Goal: Task Accomplishment & Management: Use online tool/utility

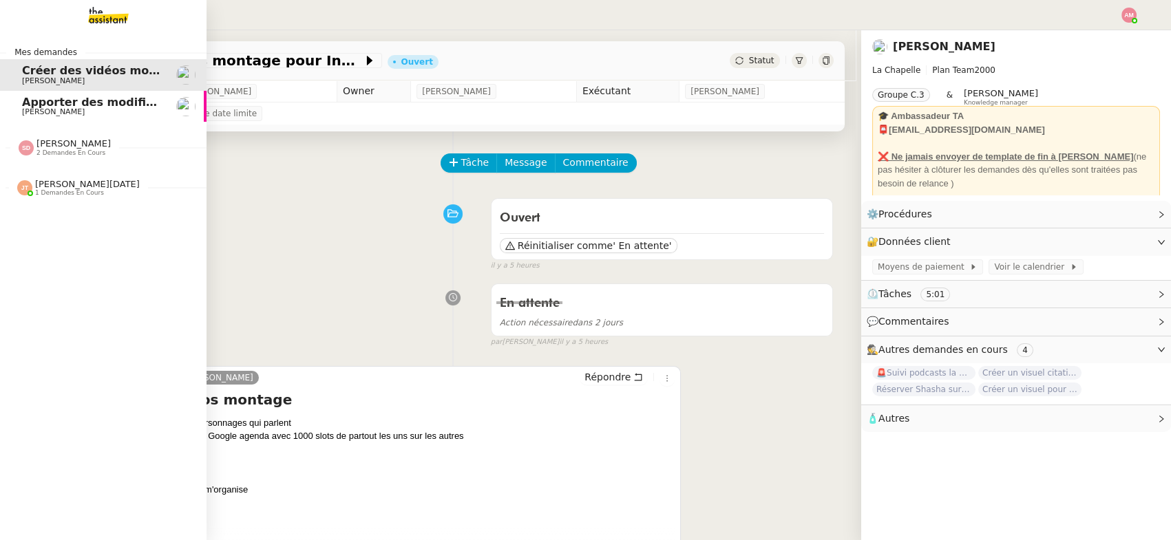
click at [31, 112] on span "[PERSON_NAME]" at bounding box center [53, 111] width 63 height 9
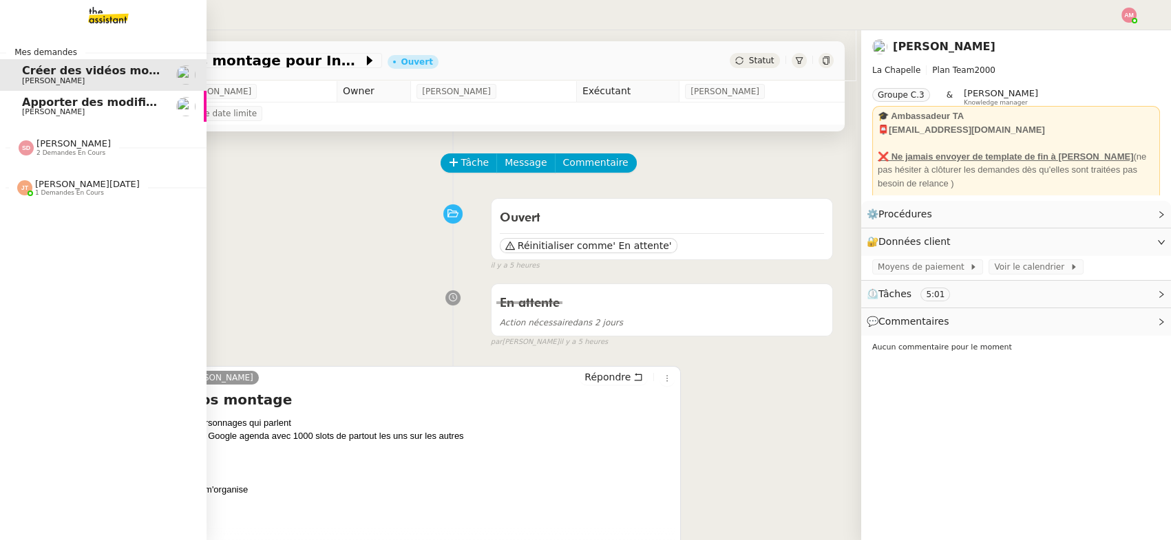
click at [50, 77] on span "[PERSON_NAME]" at bounding box center [53, 80] width 63 height 9
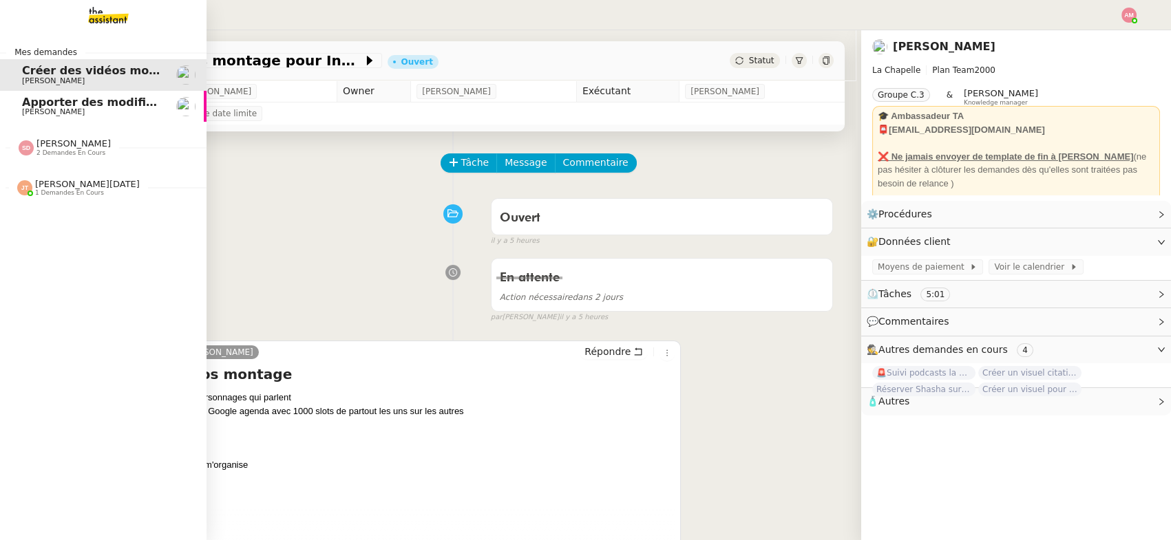
click at [50, 77] on span "[PERSON_NAME]" at bounding box center [53, 80] width 63 height 9
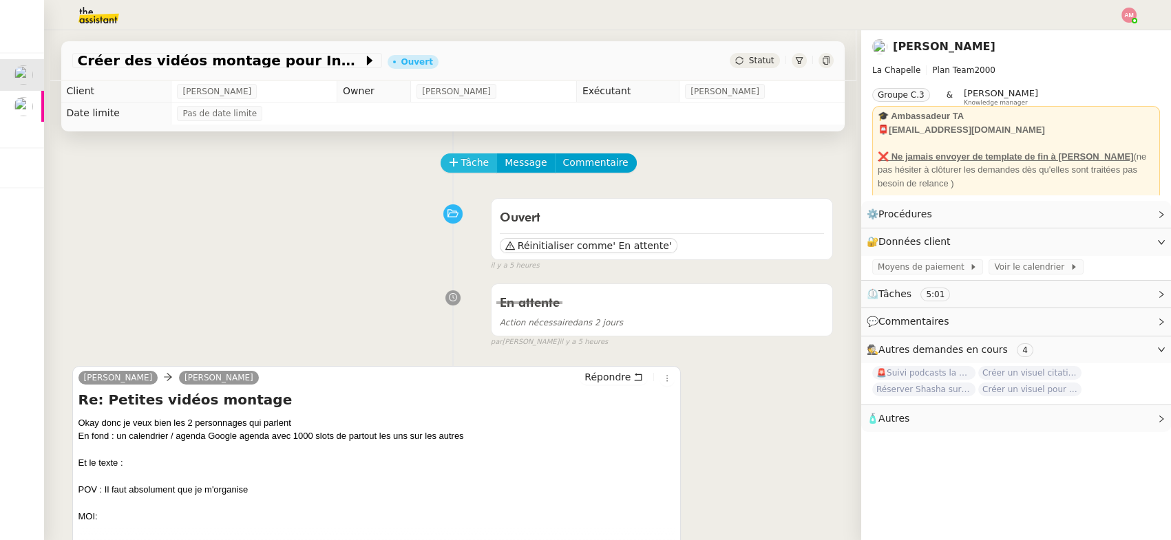
click at [464, 160] on span "Tâche" at bounding box center [475, 163] width 28 height 16
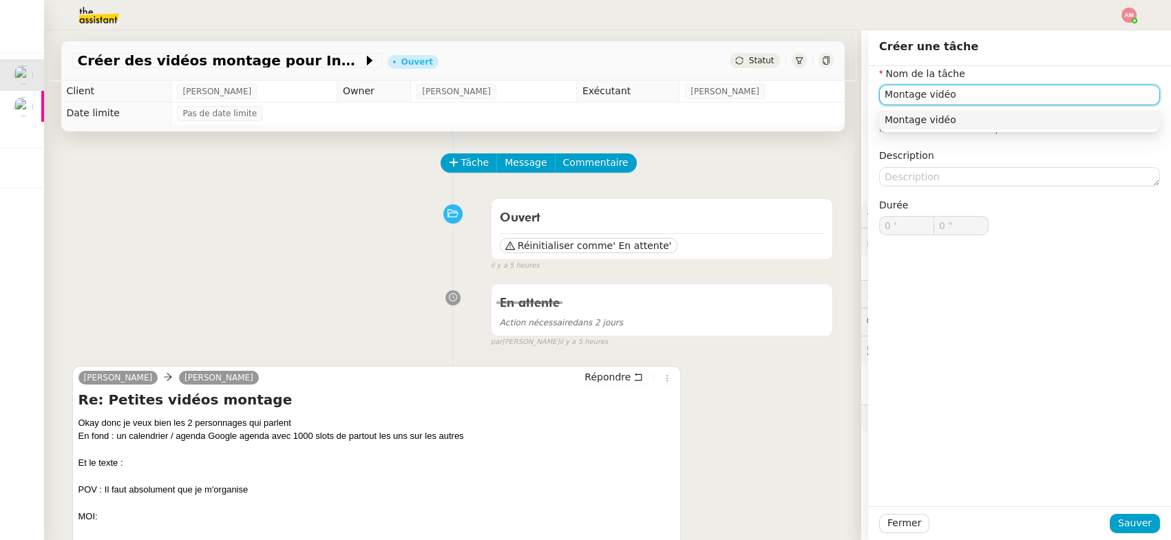
type input "Montage vidéo"
click at [1130, 510] on div "Fermer Sauver" at bounding box center [1019, 524] width 303 height 34
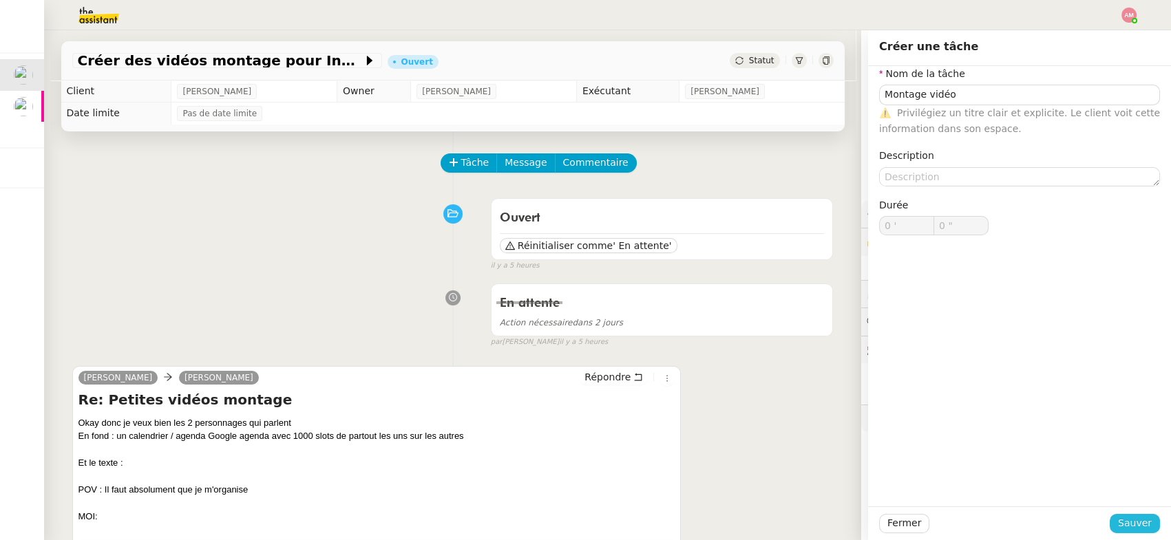
click at [1127, 524] on span "Sauver" at bounding box center [1135, 524] width 34 height 16
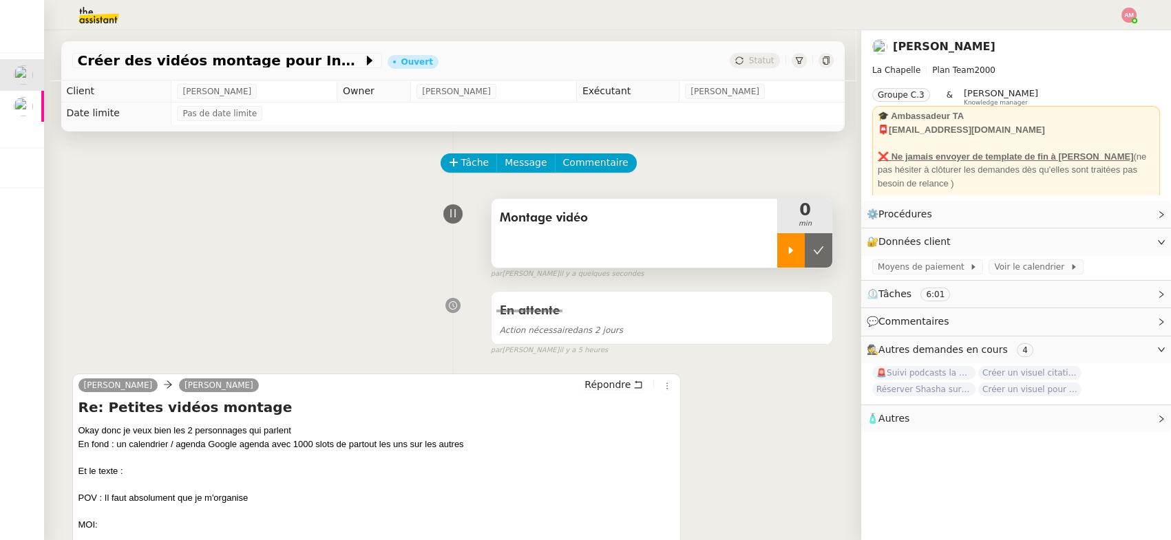
click at [794, 251] on icon at bounding box center [791, 250] width 11 height 11
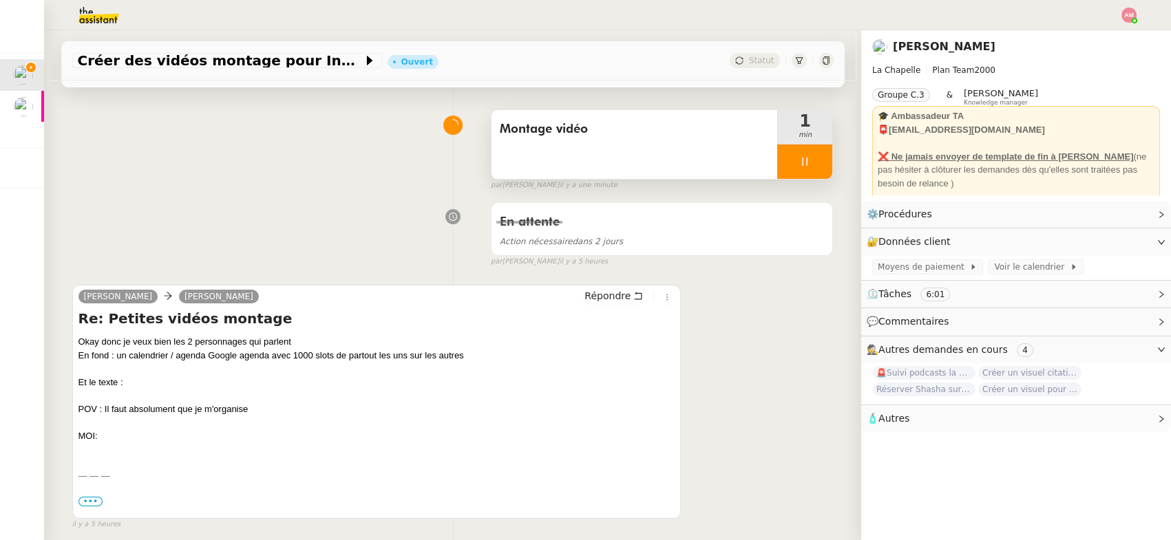
scroll to position [680, 0]
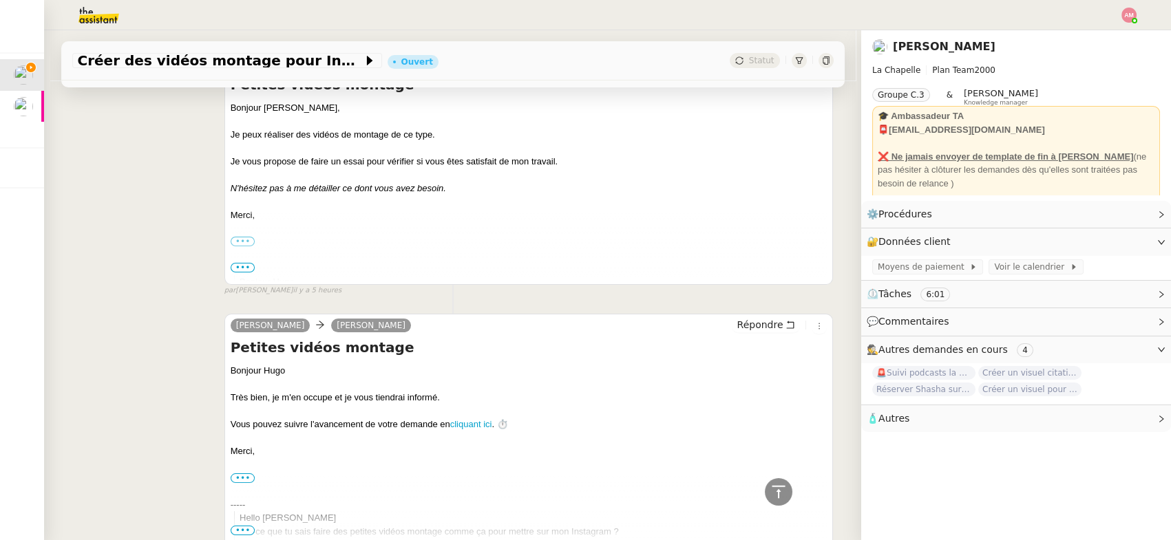
click at [279, 333] on div "[PERSON_NAME]" at bounding box center [324, 327] width 186 height 21
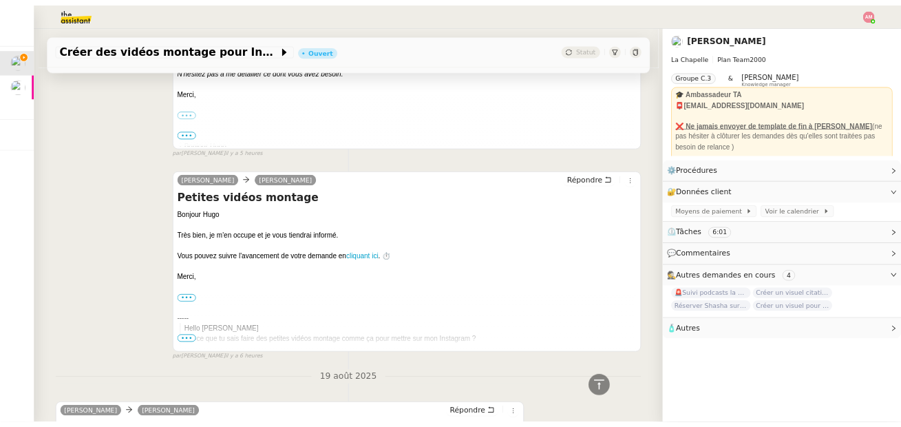
scroll to position [1064, 0]
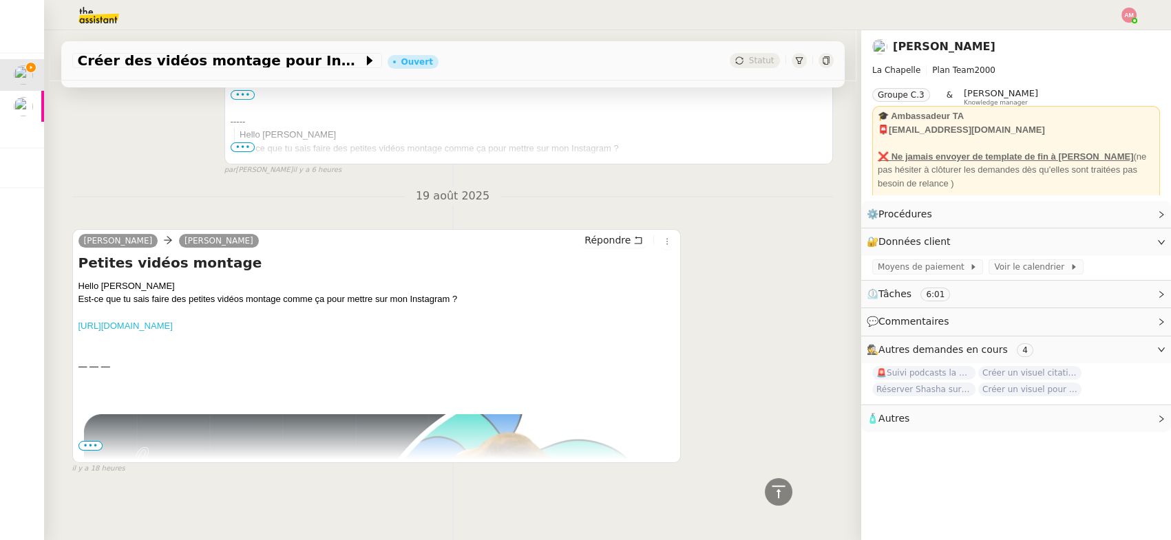
click at [173, 330] on link "[URL][DOMAIN_NAME]" at bounding box center [125, 326] width 94 height 10
click at [382, 316] on div at bounding box center [376, 313] width 597 height 14
click at [173, 324] on link "[URL][DOMAIN_NAME]" at bounding box center [125, 326] width 94 height 10
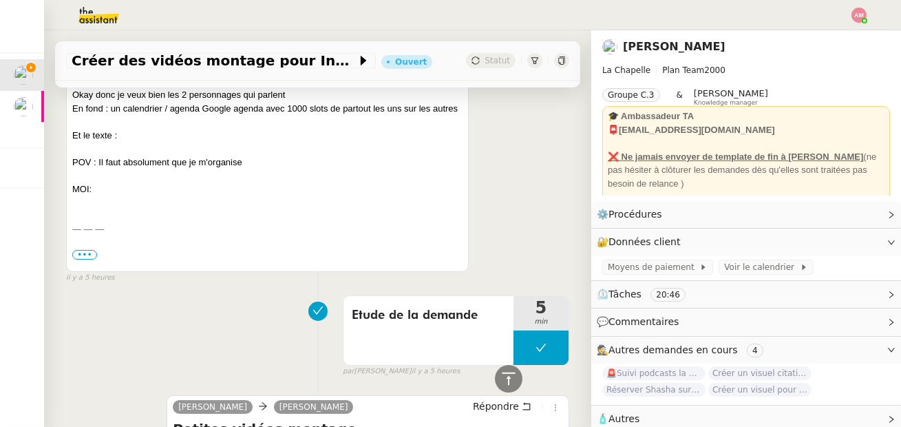
scroll to position [322, 0]
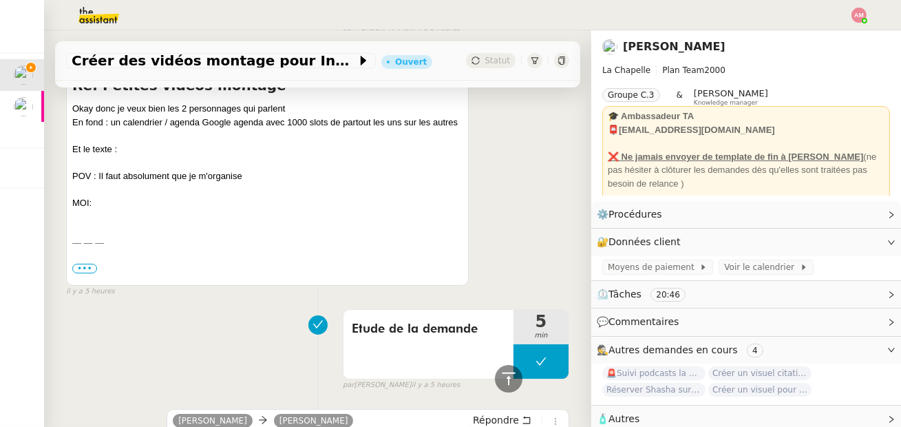
click at [133, 124] on div "Okay donc je veux bien les 2 personnages qui parlent En fond : un calendrier / …" at bounding box center [267, 155] width 390 height 107
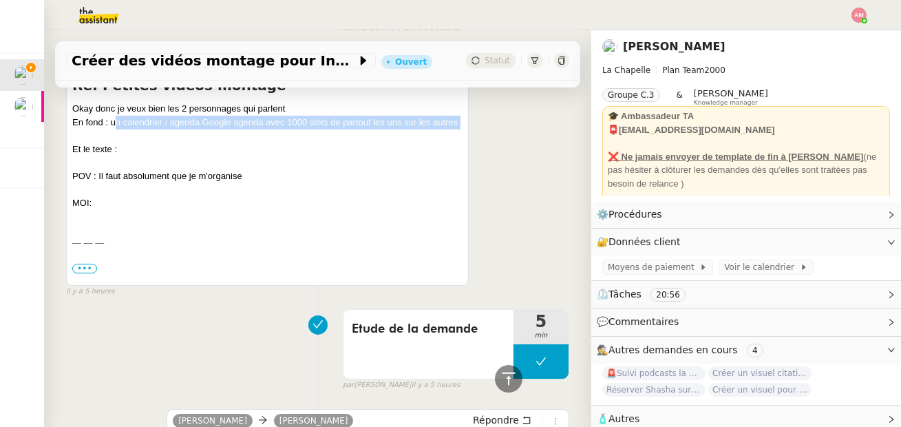
drag, startPoint x: 110, startPoint y: 121, endPoint x: 339, endPoint y: 135, distance: 229.0
click at [339, 135] on div "Okay donc je veux bien les 2 personnages qui parlent En fond : un calendrier / …" at bounding box center [267, 155] width 390 height 107
copy div "un calendrier / agenda Google agenda avec 1000 slots de partout les uns sur les…"
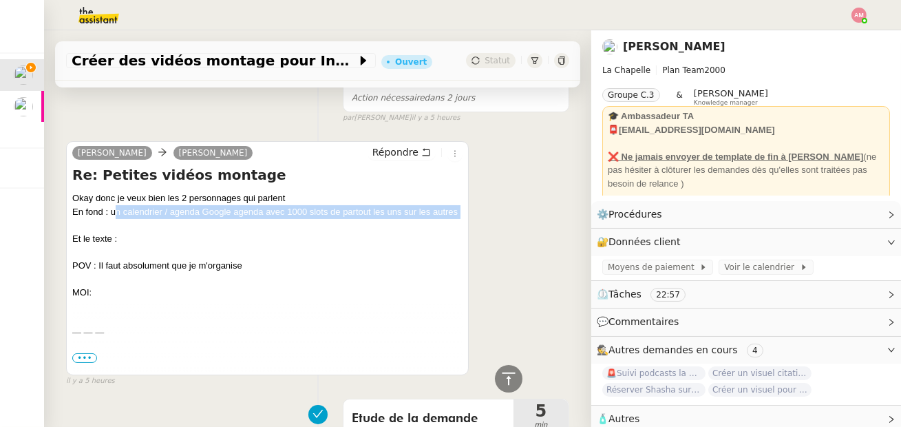
scroll to position [0, 0]
